Goal: Task Accomplishment & Management: Use online tool/utility

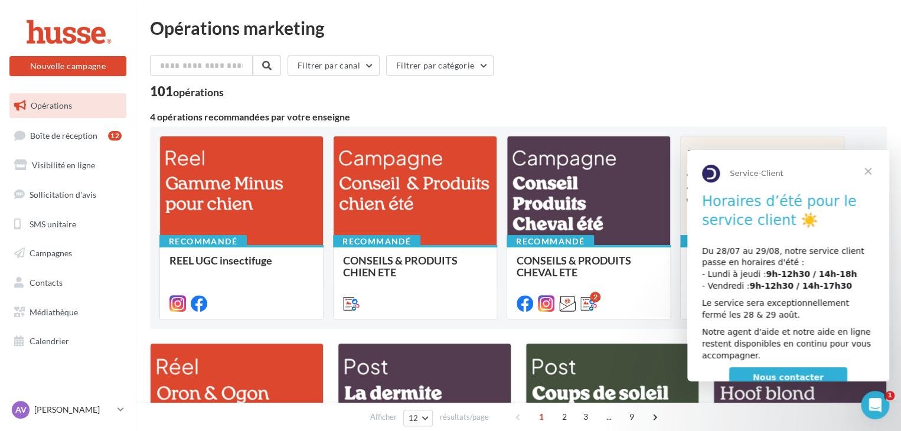
click at [875, 170] on span "Fermer" at bounding box center [868, 171] width 43 height 43
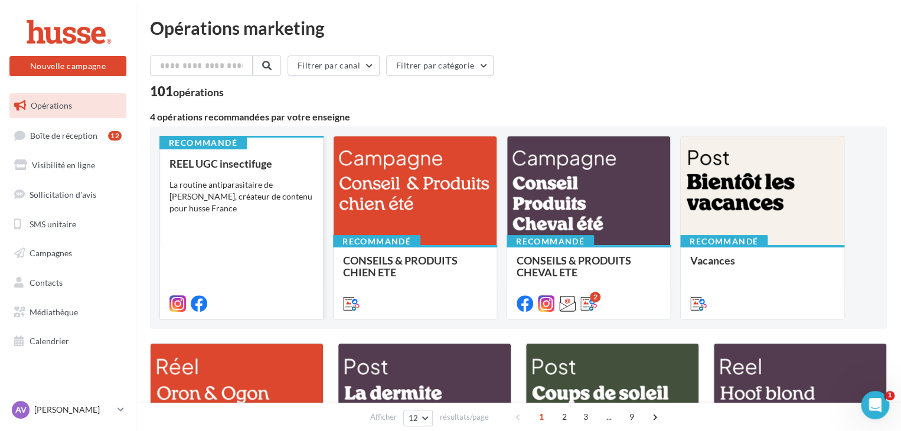
click at [254, 191] on div "La routine antiparasitaire de [PERSON_NAME], créateur de contenu pour husse Fra…" at bounding box center [241, 196] width 144 height 35
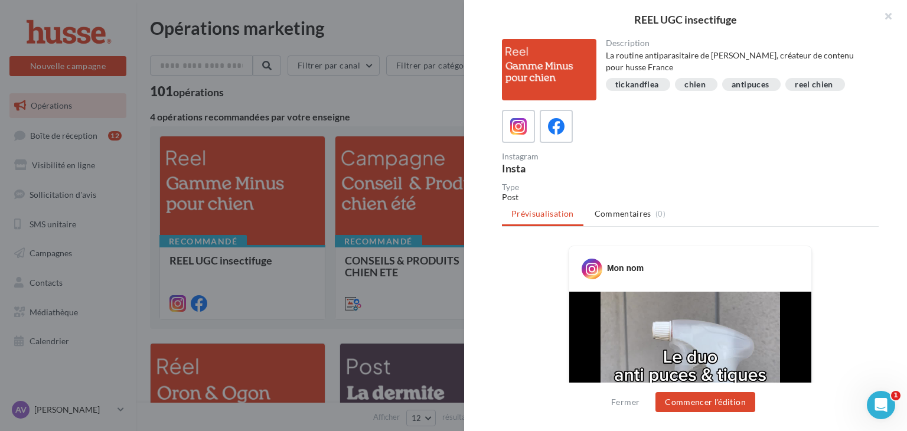
drag, startPoint x: 906, startPoint y: 45, endPoint x: 906, endPoint y: 159, distance: 114.0
click at [906, 159] on div "Description La routine antiparasitaire de Romeo, créateur de contenu pour husse…" at bounding box center [690, 216] width 452 height 354
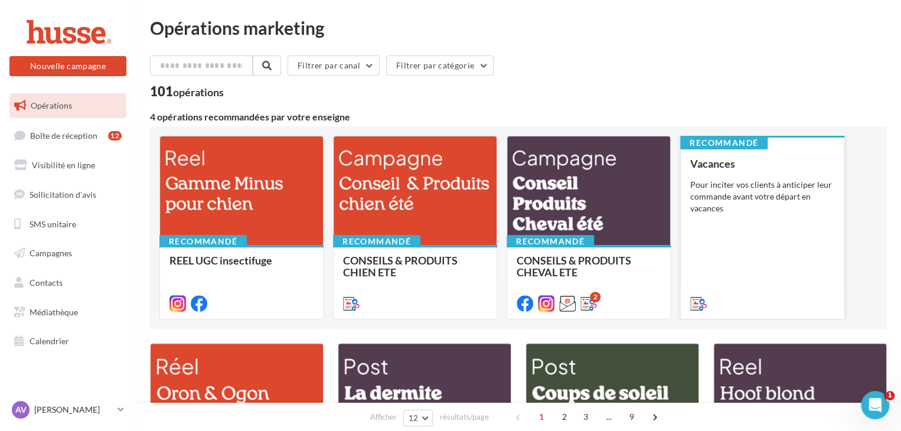
click at [801, 217] on div "Vacances Pour inciter vos clients à anticiper leur commande avant votre départ …" at bounding box center [762, 233] width 144 height 151
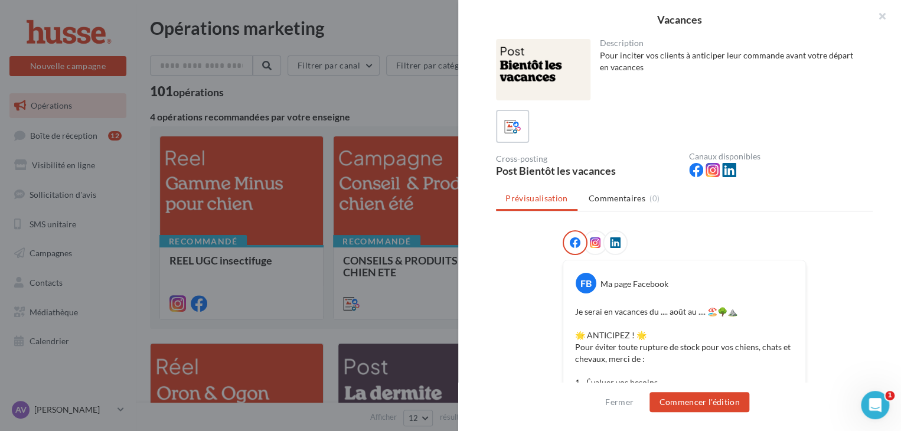
click at [438, 91] on div at bounding box center [450, 215] width 901 height 431
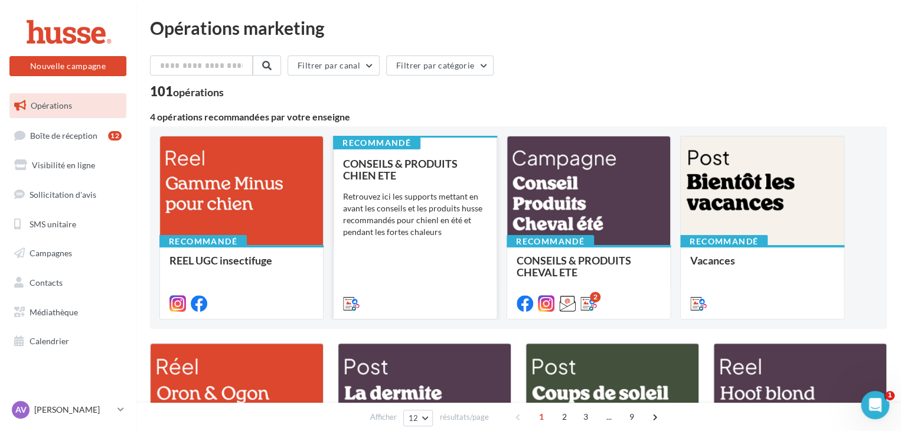
click at [436, 185] on div "CONSEILS & PRODUITS CHIEN ETE Retrouvez ici les supports mettant en avant les c…" at bounding box center [415, 233] width 144 height 151
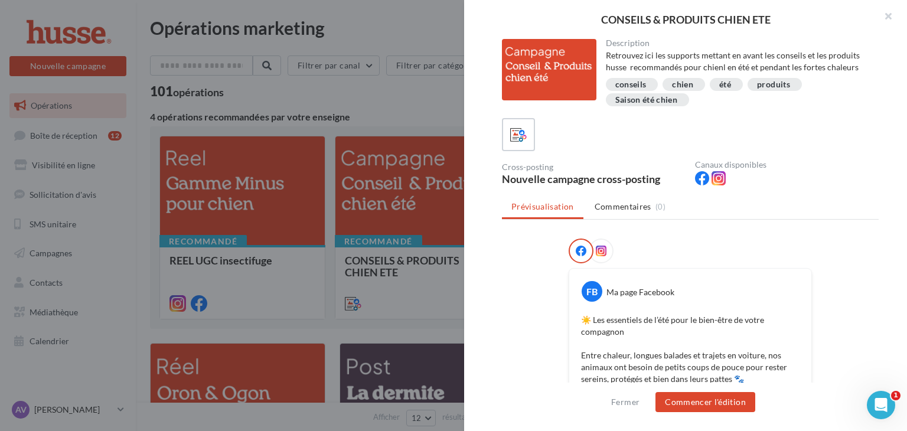
drag, startPoint x: 906, startPoint y: 84, endPoint x: 904, endPoint y: 133, distance: 49.7
click at [904, 133] on div "Description Retrouvez ici les supports mettant en avant les conseils et les pro…" at bounding box center [690, 216] width 452 height 354
drag, startPoint x: 906, startPoint y: 201, endPoint x: 906, endPoint y: 241, distance: 40.1
click at [906, 241] on div "Description Retrouvez ici les supports mettant en avant les conseils et les pro…" at bounding box center [690, 216] width 452 height 354
click at [688, 397] on button "Commencer l'édition" at bounding box center [705, 402] width 100 height 20
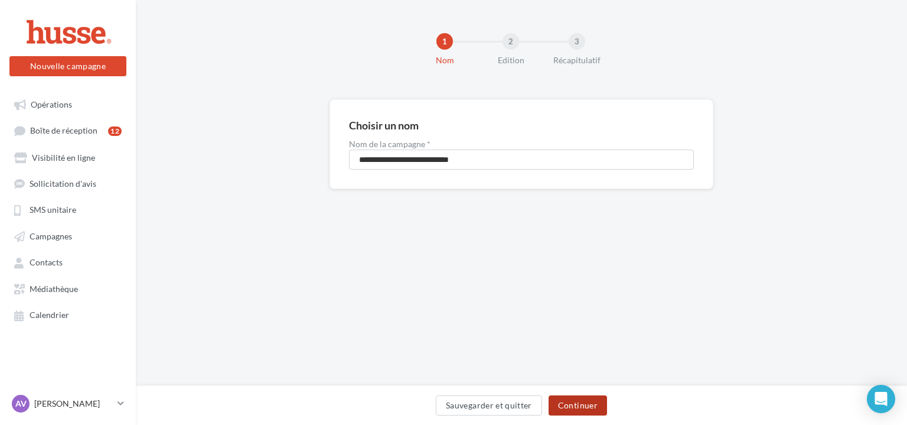
click at [592, 400] on button "Continuer" at bounding box center [578, 405] width 58 height 20
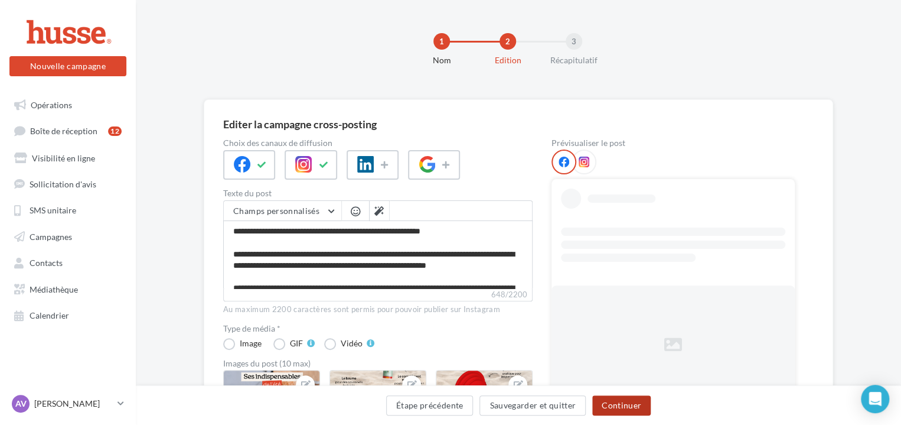
drag, startPoint x: 592, startPoint y: 400, endPoint x: 667, endPoint y: 202, distance: 211.5
click at [667, 202] on div "Editer la campagne cross-posting Choix des canaux de diffusion Texte du post Ch…" at bounding box center [518, 432] width 765 height 667
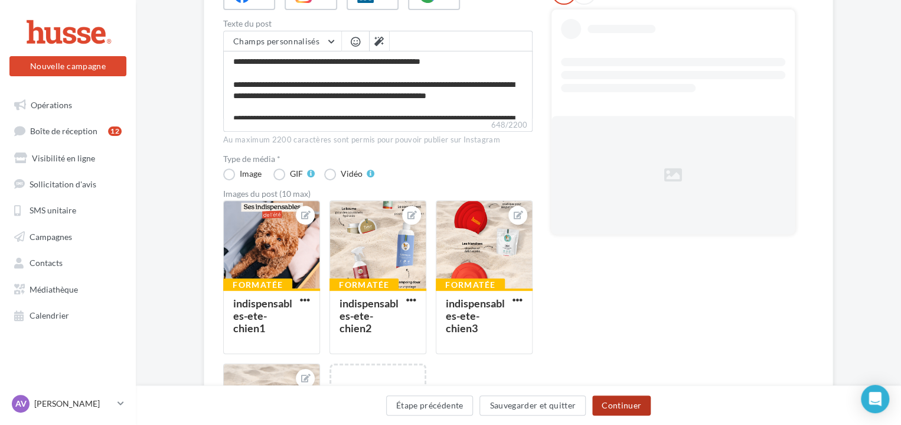
scroll to position [176, 0]
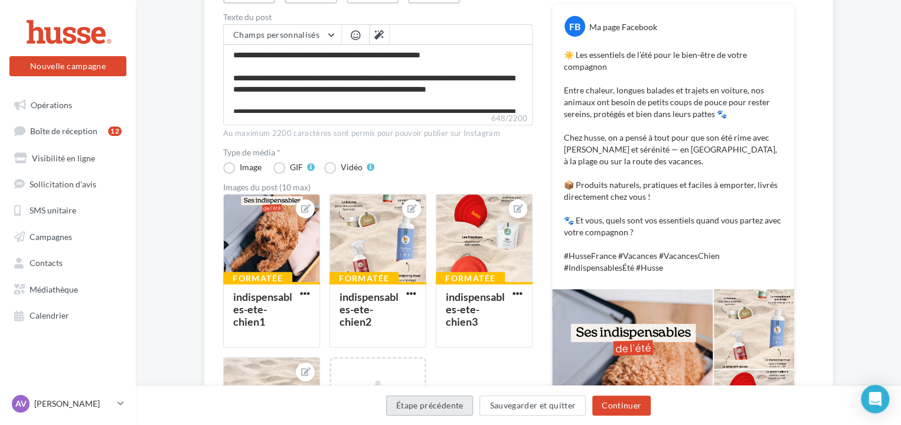
click at [414, 404] on button "Étape précédente" at bounding box center [429, 405] width 87 height 20
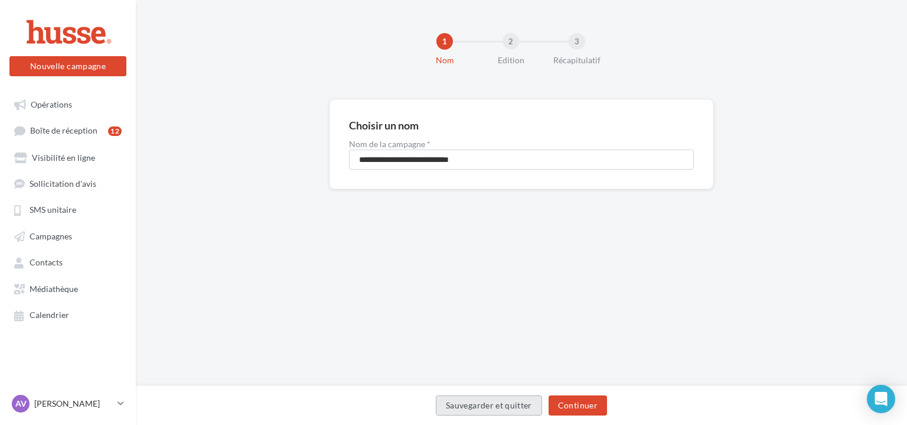
click at [466, 397] on button "Sauvegarder et quitter" at bounding box center [489, 405] width 106 height 20
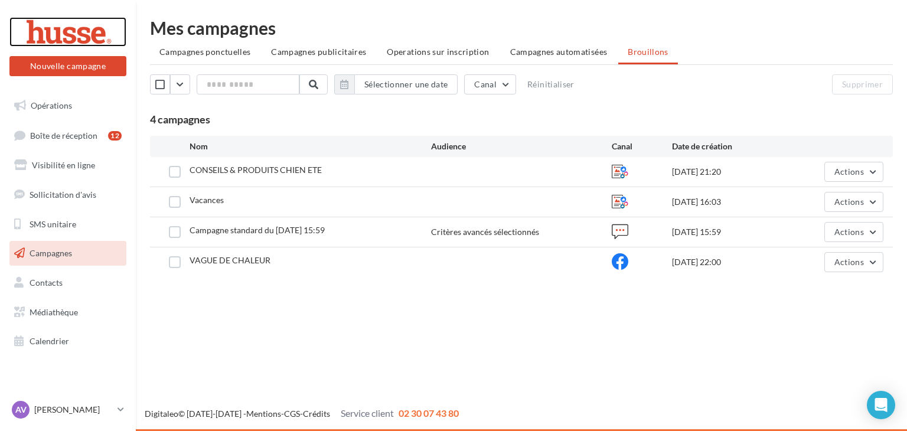
click at [72, 28] on div at bounding box center [68, 32] width 94 height 30
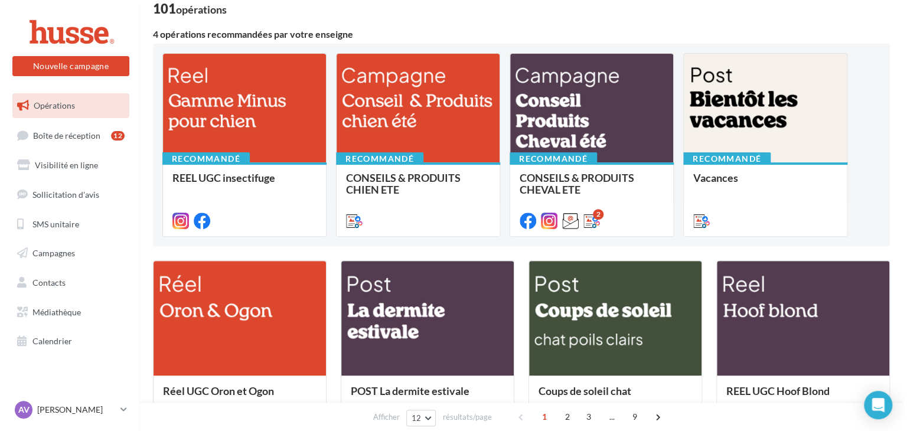
scroll to position [211, 0]
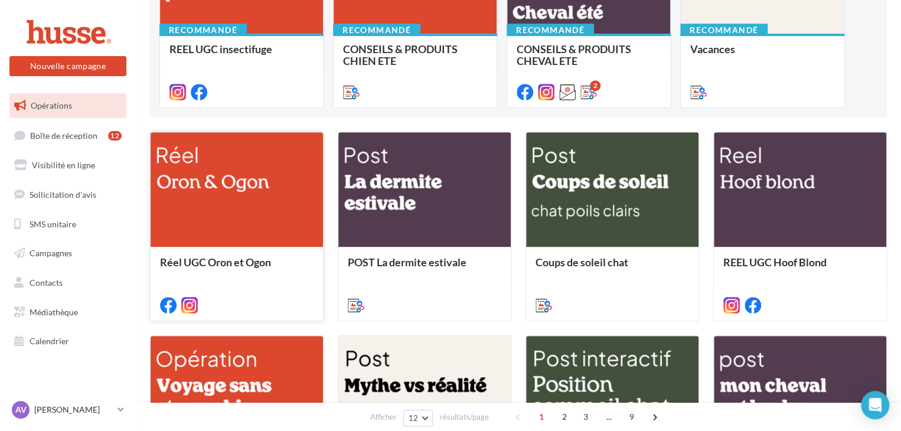
click at [218, 223] on div at bounding box center [237, 190] width 172 height 116
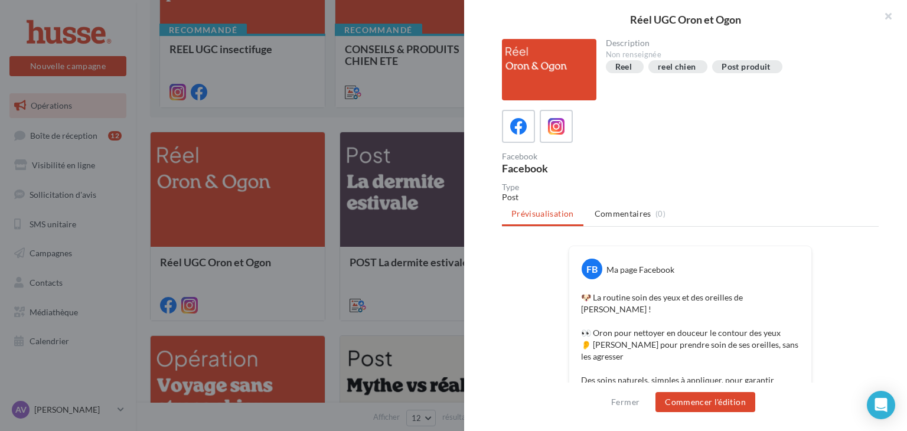
drag, startPoint x: 906, startPoint y: 73, endPoint x: 897, endPoint y: 149, distance: 77.3
click at [897, 149] on div "Description Non renseignée Reel reel chien Post produit Facebook Facebook Type …" at bounding box center [690, 216] width 452 height 354
click at [568, 128] on label at bounding box center [556, 126] width 34 height 34
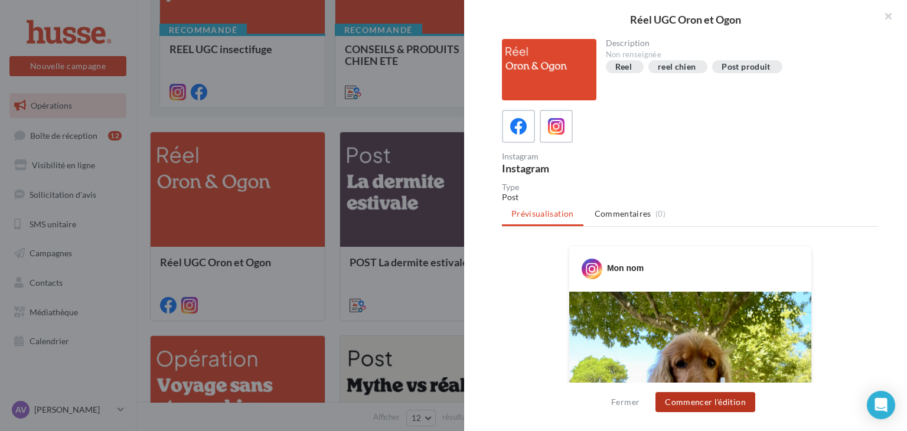
click at [697, 397] on button "Commencer l'édition" at bounding box center [705, 402] width 100 height 20
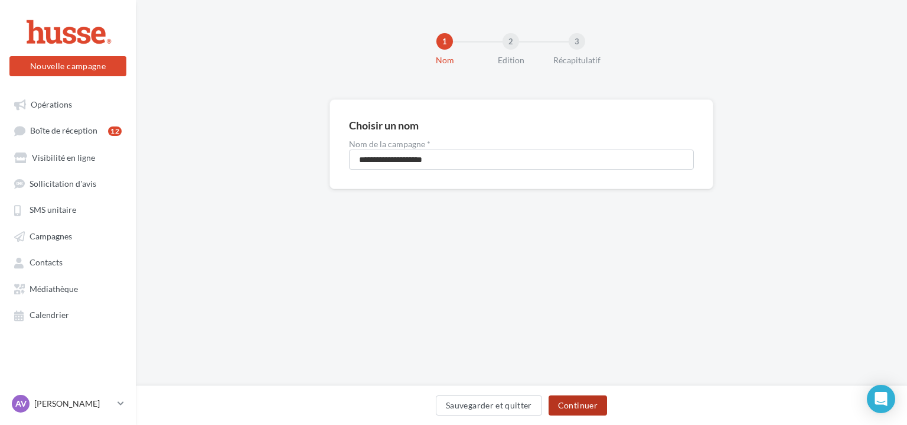
click at [585, 412] on button "Continuer" at bounding box center [578, 405] width 58 height 20
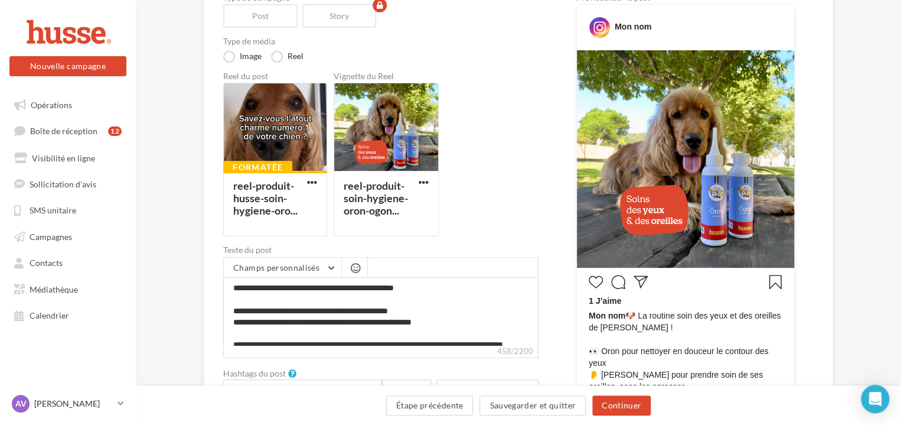
scroll to position [188, 0]
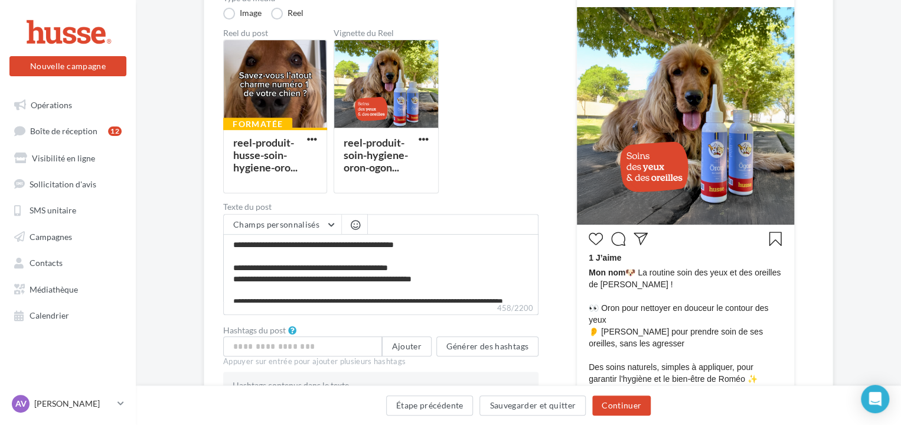
click at [881, 164] on div "Édition de la campagne Instagram Type de campagne Post Story Type de média Imag…" at bounding box center [518, 260] width 765 height 698
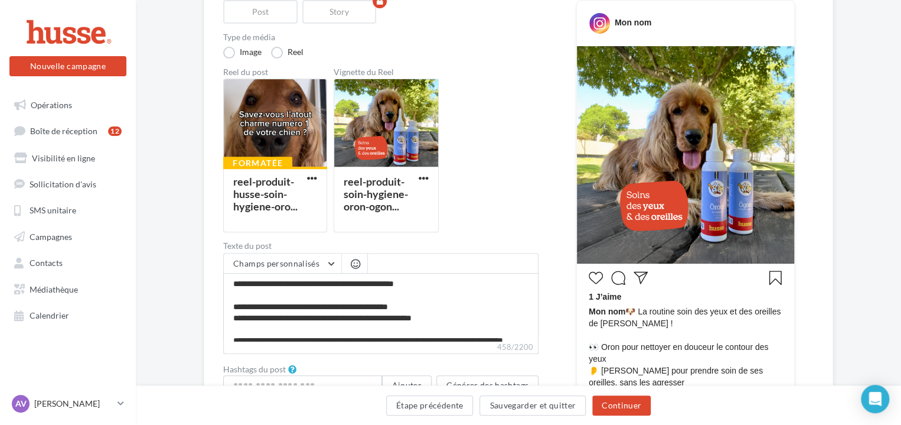
scroll to position [179, 0]
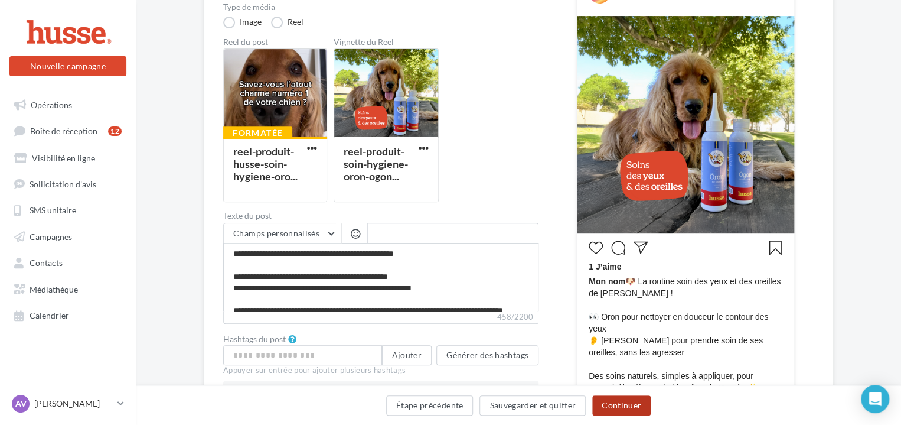
drag, startPoint x: 623, startPoint y: 404, endPoint x: 560, endPoint y: 303, distance: 118.8
click at [560, 303] on div "Édition de la campagne Instagram Type de campagne Post Story Type de média Imag…" at bounding box center [518, 269] width 765 height 698
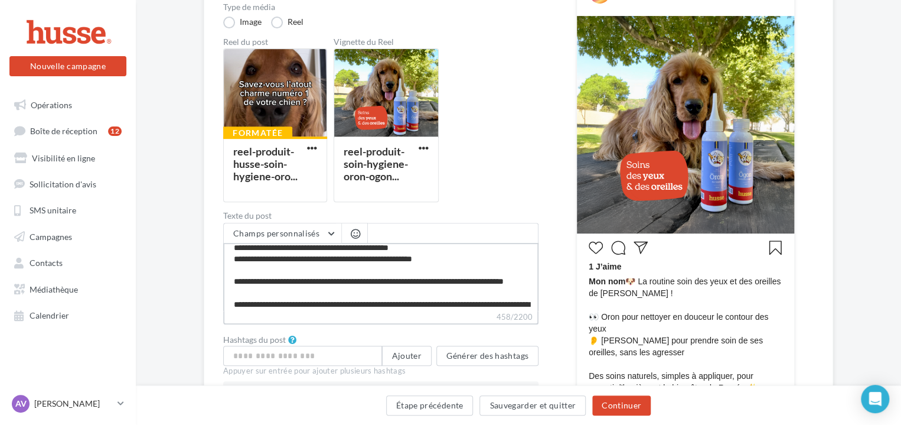
scroll to position [0, 0]
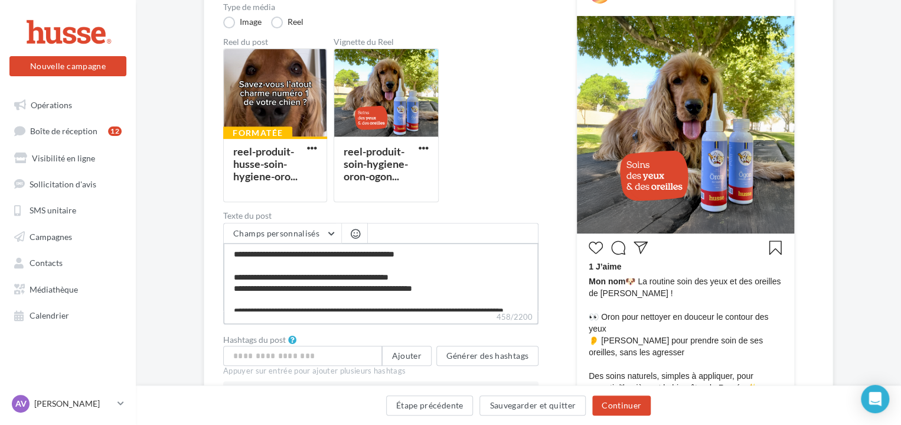
click at [234, 251] on textarea "**********" at bounding box center [380, 277] width 315 height 68
type textarea "**********"
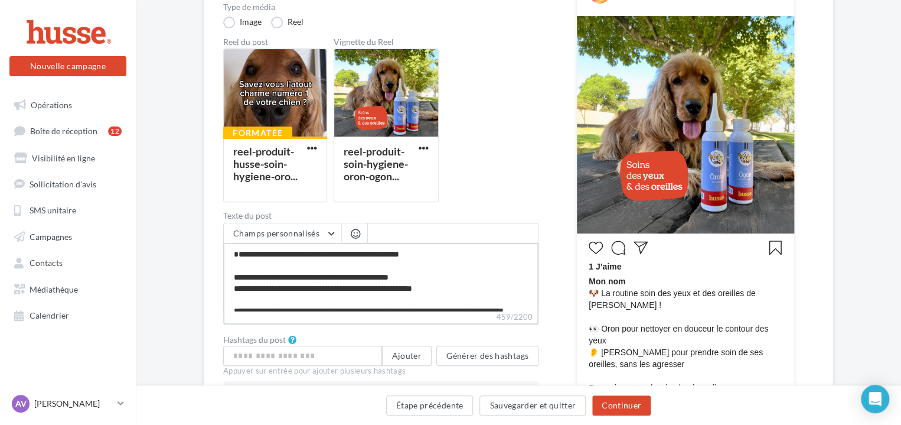
type textarea "**********"
